Goal: Information Seeking & Learning: Find specific fact

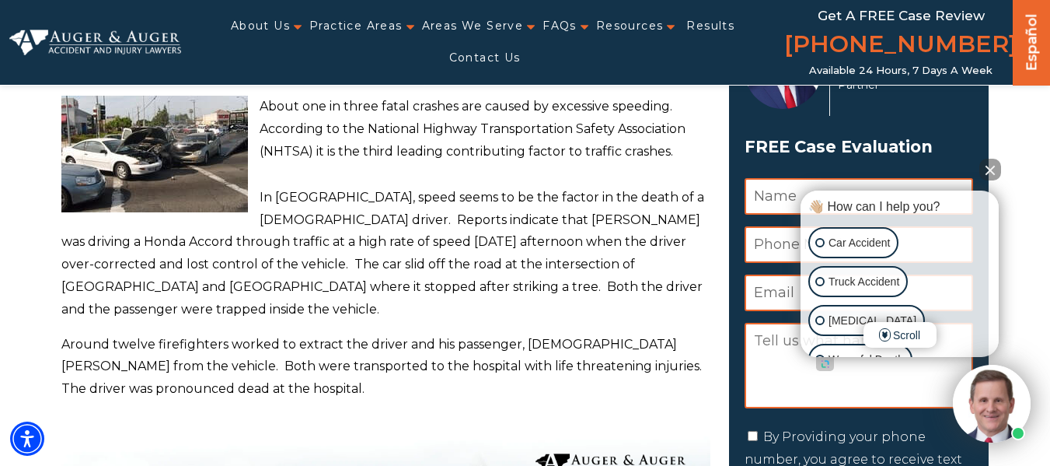
scroll to position [128, 0]
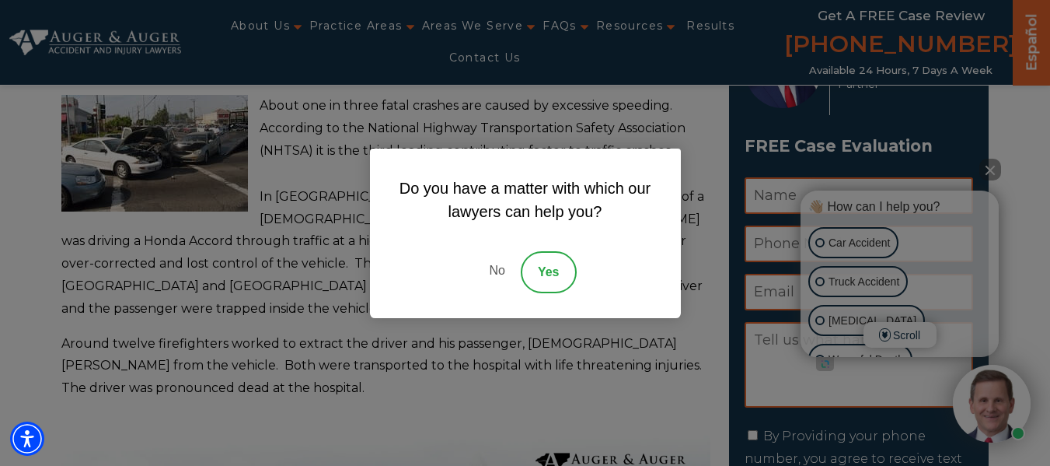
click at [492, 267] on link "No" at bounding box center [496, 272] width 47 height 42
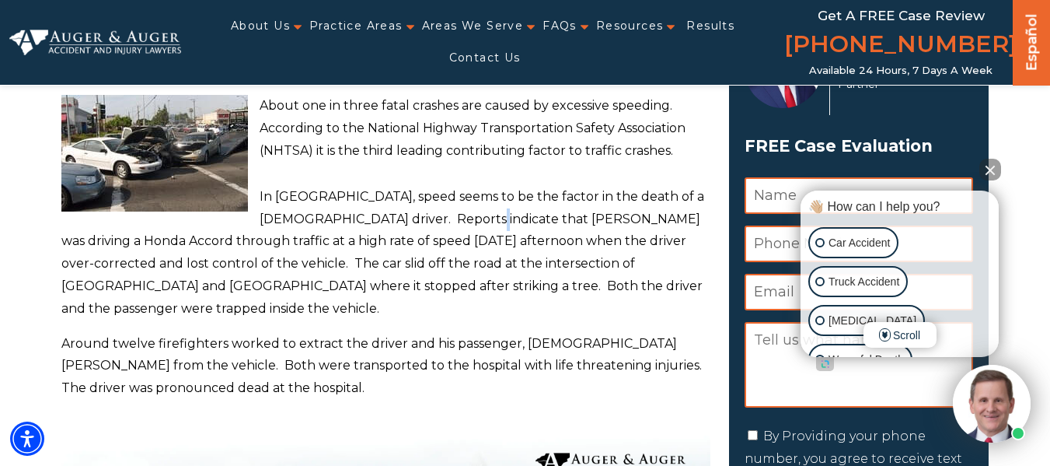
click at [440, 218] on p "In [GEOGRAPHIC_DATA], speed seems to be the factor in the death of a [DEMOGRAPH…" at bounding box center [386, 253] width 650 height 134
drag, startPoint x: 440, startPoint y: 218, endPoint x: 601, endPoint y: 216, distance: 160.9
click at [601, 216] on p "In [GEOGRAPHIC_DATA], speed seems to be the factor in the death of a [DEMOGRAPH…" at bounding box center [386, 253] width 650 height 134
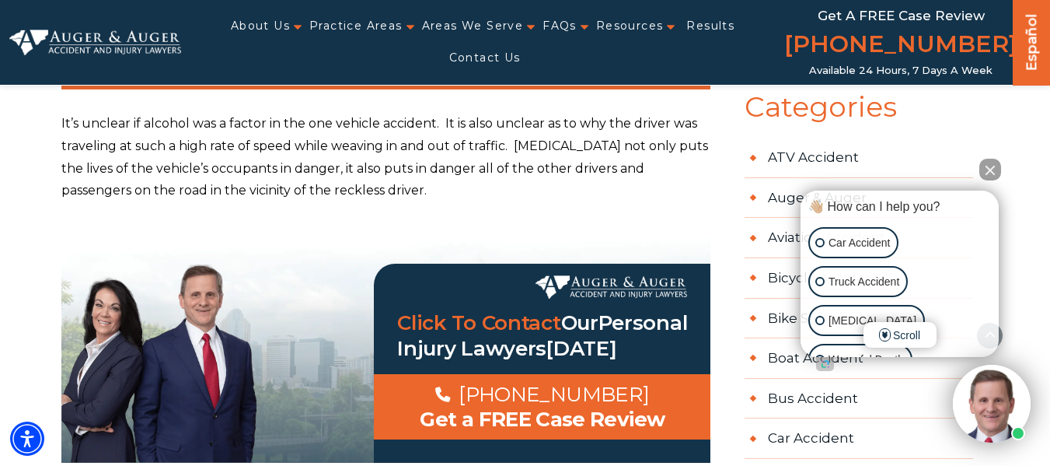
scroll to position [688, 0]
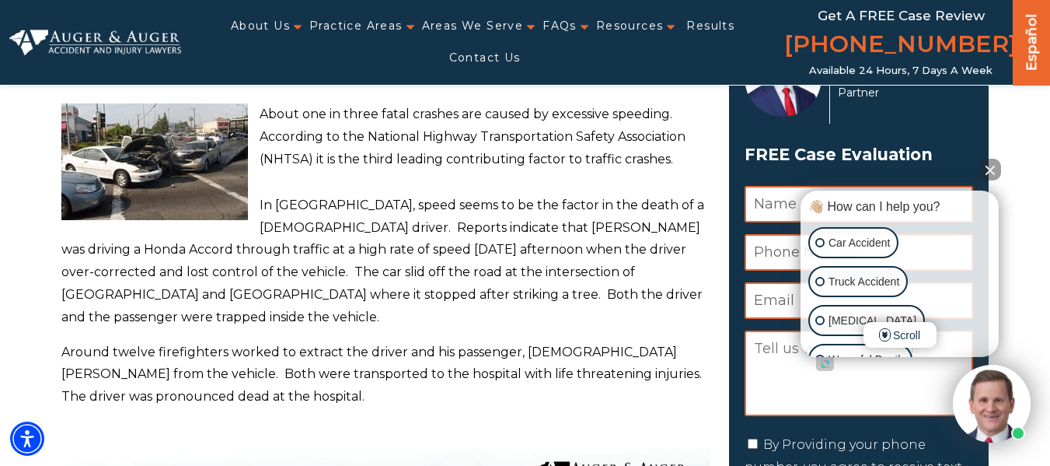
scroll to position [159, 0]
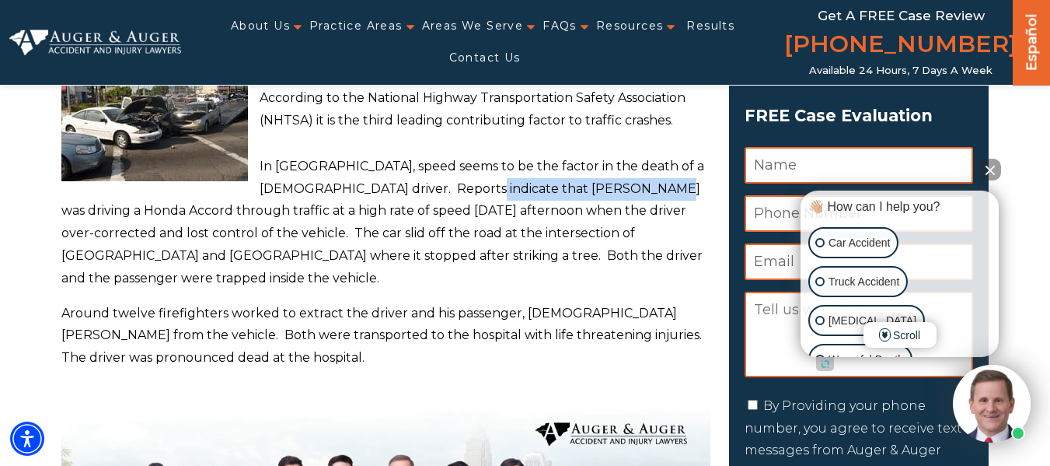
drag, startPoint x: 438, startPoint y: 192, endPoint x: 619, endPoint y: 188, distance: 181.1
click at [619, 188] on p "In [GEOGRAPHIC_DATA], speed seems to be the factor in the death of a [DEMOGRAPH…" at bounding box center [386, 222] width 650 height 134
copy p "Yoan [PERSON_NAME] Tosca"
click at [355, 246] on p "In [GEOGRAPHIC_DATA], speed seems to be the factor in the death of a [DEMOGRAPH…" at bounding box center [386, 222] width 650 height 134
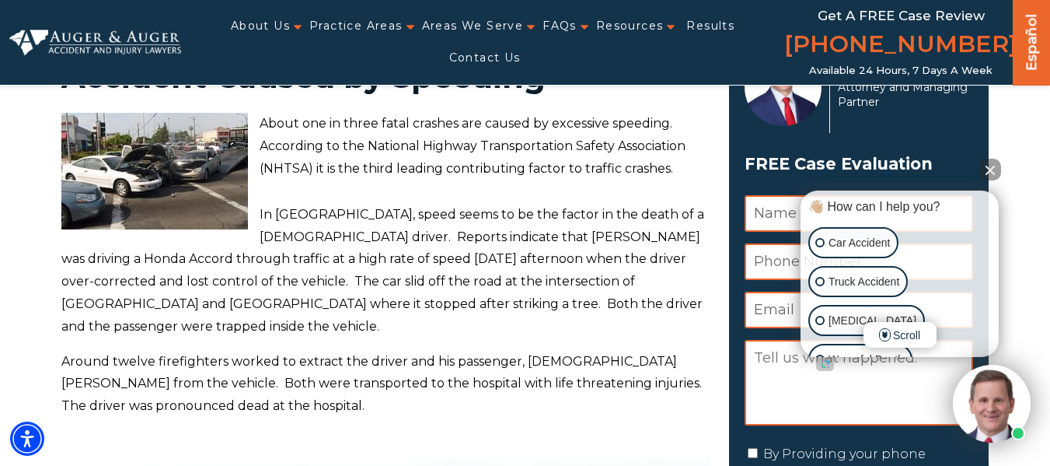
scroll to position [108, 0]
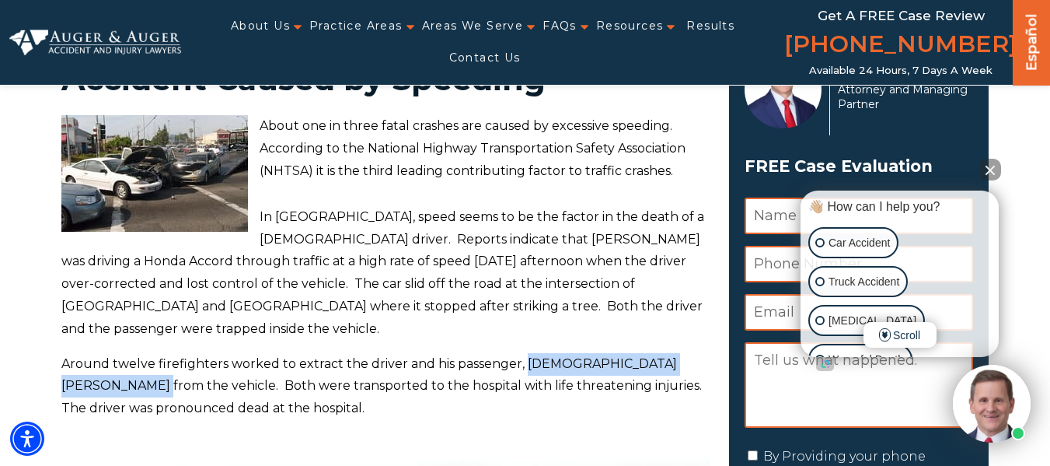
drag, startPoint x: 522, startPoint y: 364, endPoint x: 110, endPoint y: 384, distance: 413.1
click at [110, 384] on p "Around twelve firefighters worked to extract the driver and his passenger, [DEM…" at bounding box center [386, 386] width 650 height 67
copy p "[DEMOGRAPHIC_DATA] [PERSON_NAME]"
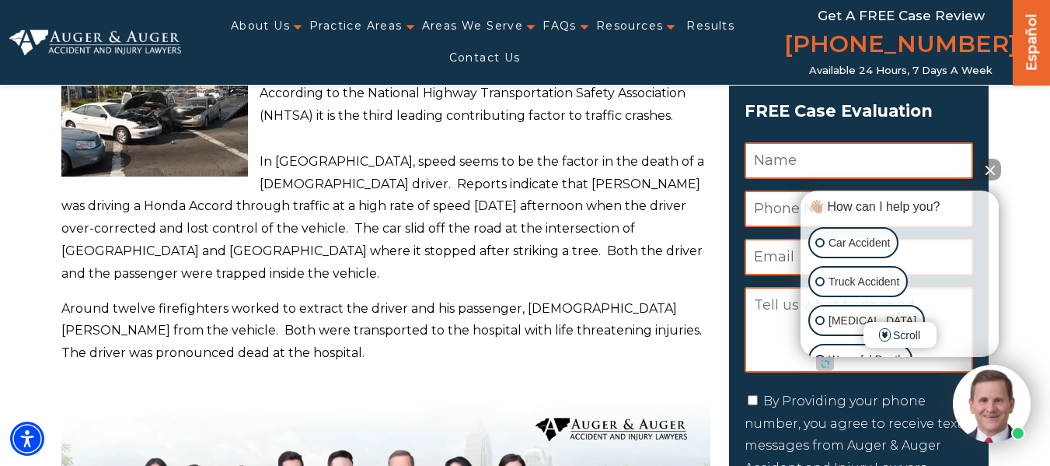
scroll to position [162, 0]
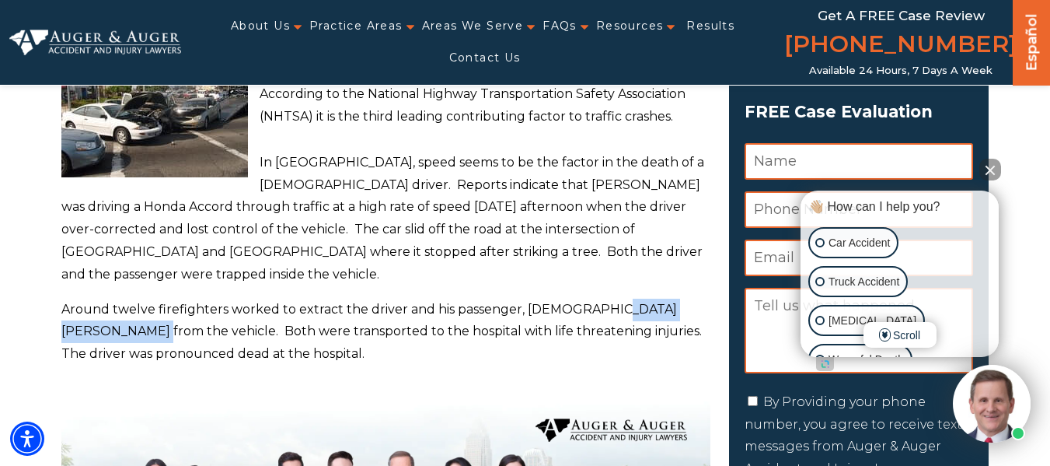
drag, startPoint x: 595, startPoint y: 306, endPoint x: 108, endPoint y: 335, distance: 488.1
click at [108, 335] on p "Around twelve firefighters worked to extract the driver and his passenger, [DEM…" at bounding box center [386, 331] width 650 height 67
copy p "[PERSON_NAME]"
click at [500, 190] on p "In [GEOGRAPHIC_DATA], speed seems to be the factor in the death of a [DEMOGRAPH…" at bounding box center [386, 219] width 650 height 134
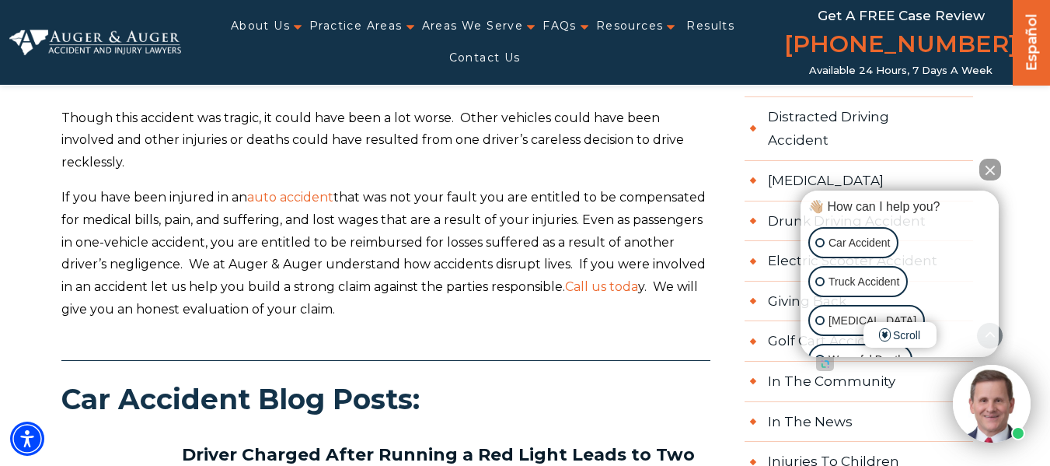
scroll to position [1446, 0]
